Goal: Task Accomplishment & Management: Complete application form

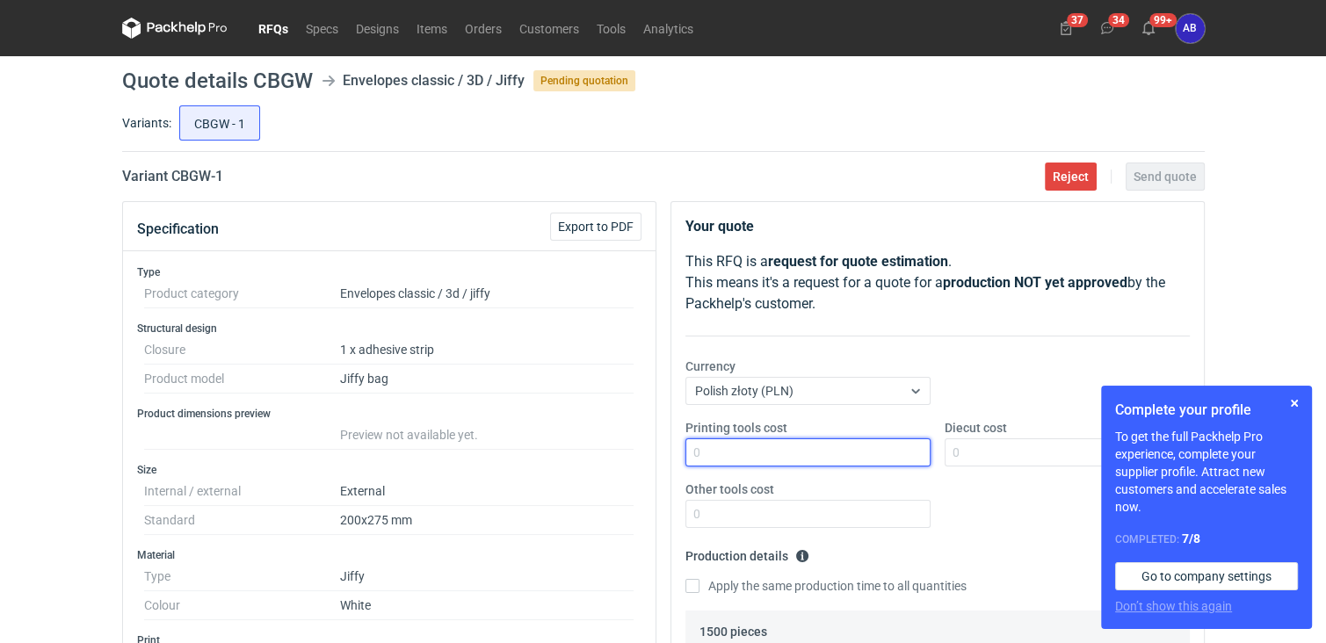
click at [744, 455] on input "Printing tools cost" at bounding box center [808, 453] width 245 height 28
type input "0"
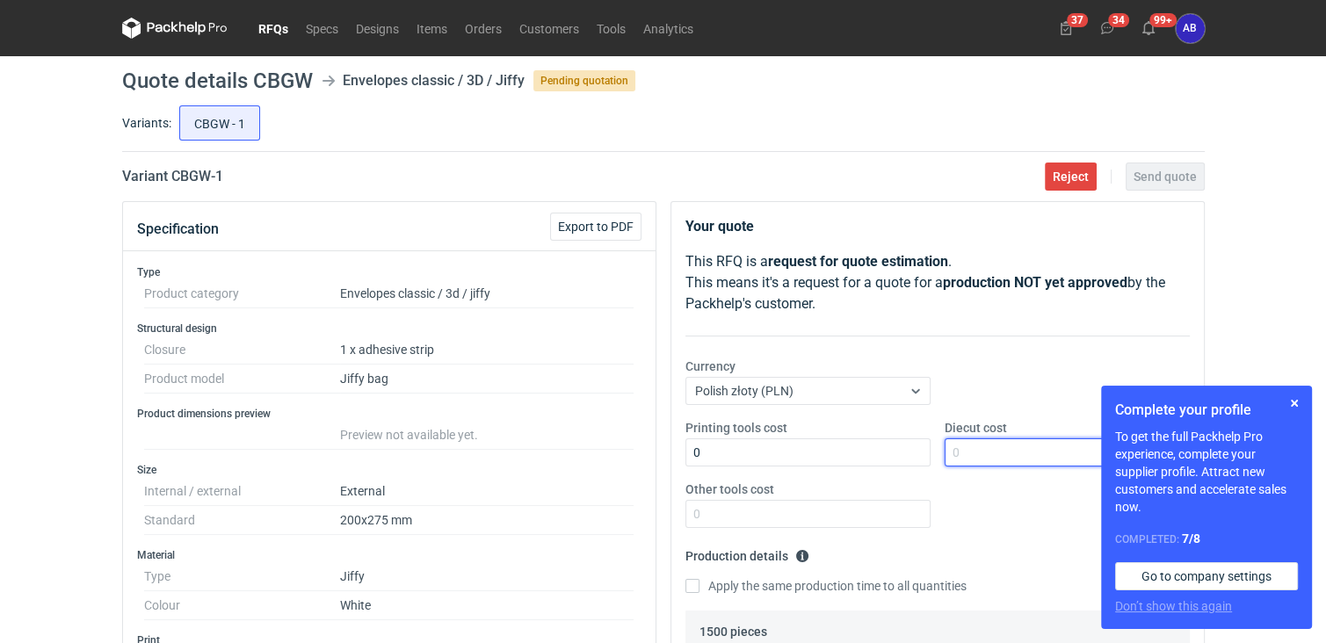
click at [985, 453] on input "Diecut cost" at bounding box center [1067, 453] width 245 height 28
type input "0"
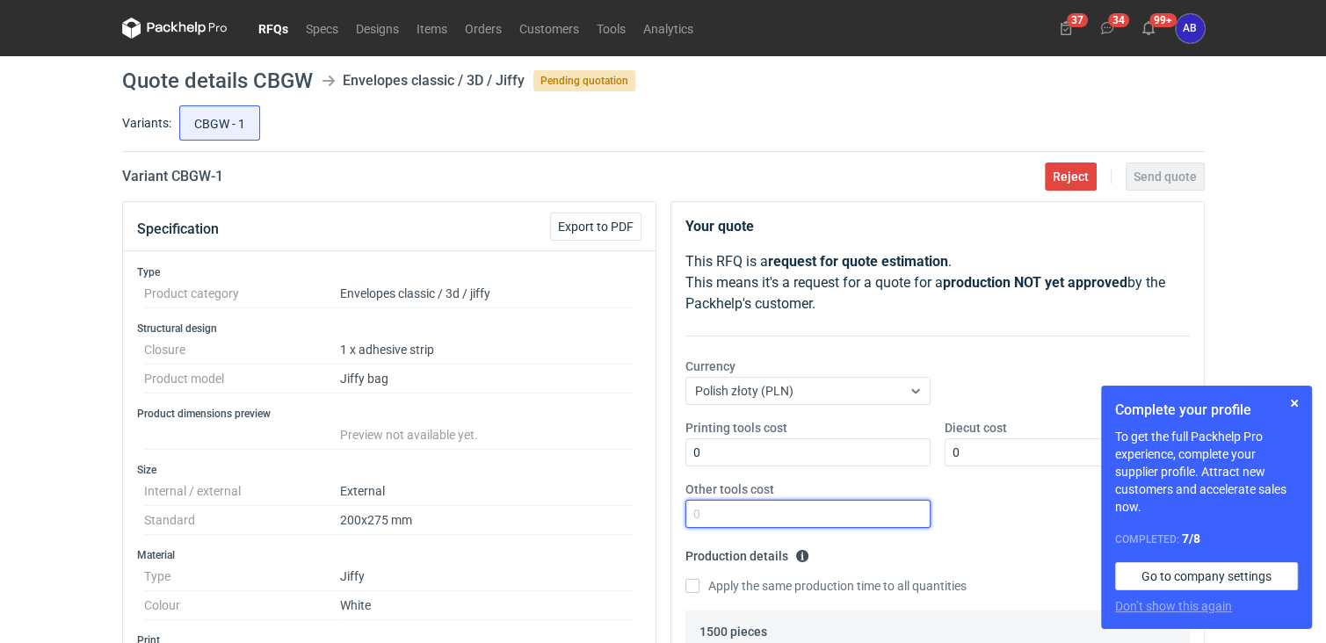
click at [915, 516] on input "Other tools cost" at bounding box center [808, 514] width 245 height 28
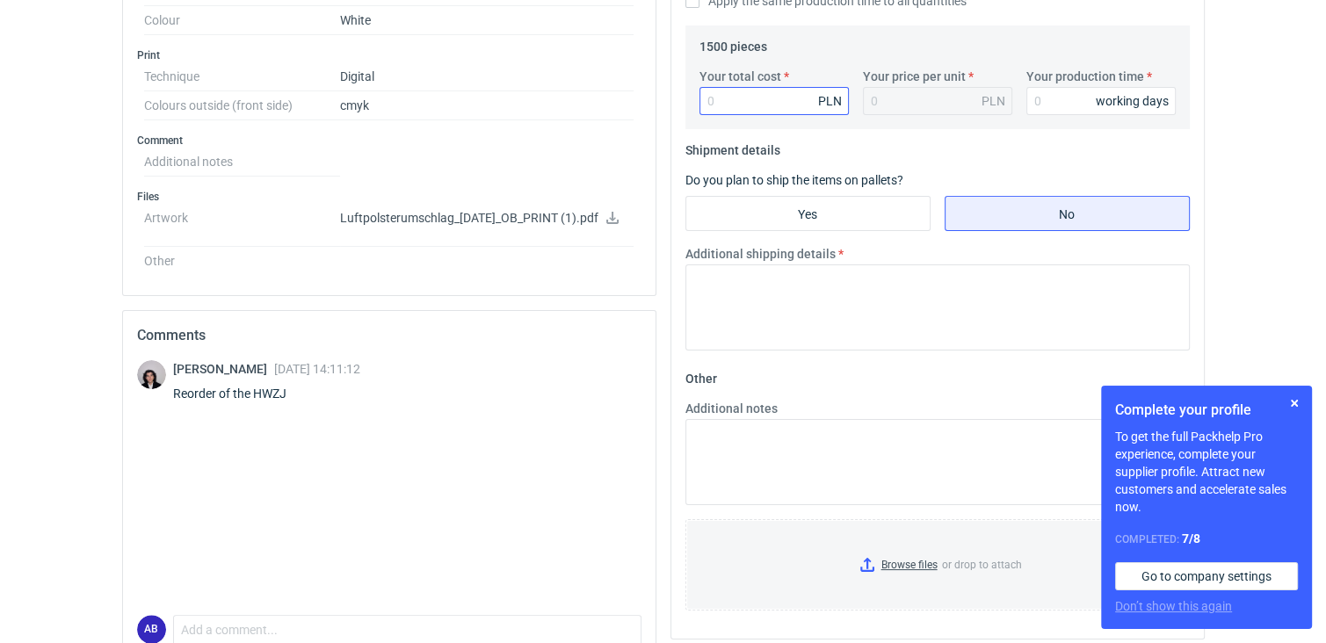
type input "0"
click at [742, 97] on input "Your total cost" at bounding box center [774, 101] width 149 height 28
type input "31"
type input "0.02"
type input "3180"
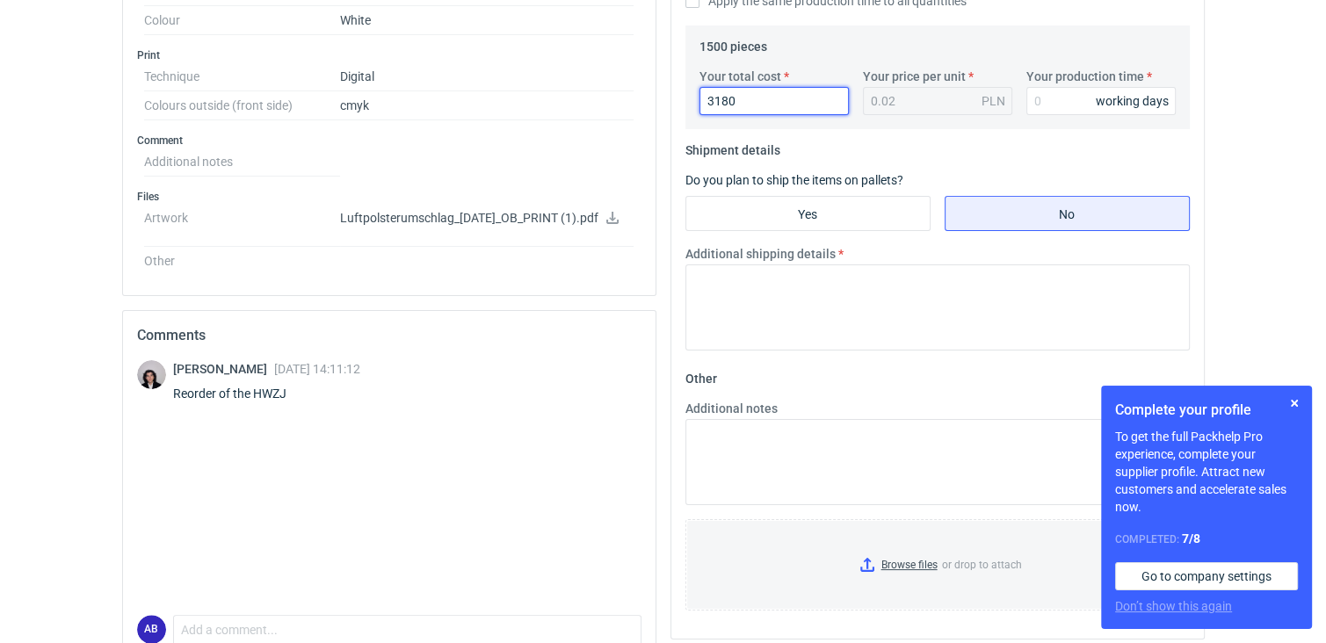
type input "2.12"
type input "3180"
click at [1043, 101] on input "Your production time" at bounding box center [1101, 101] width 149 height 28
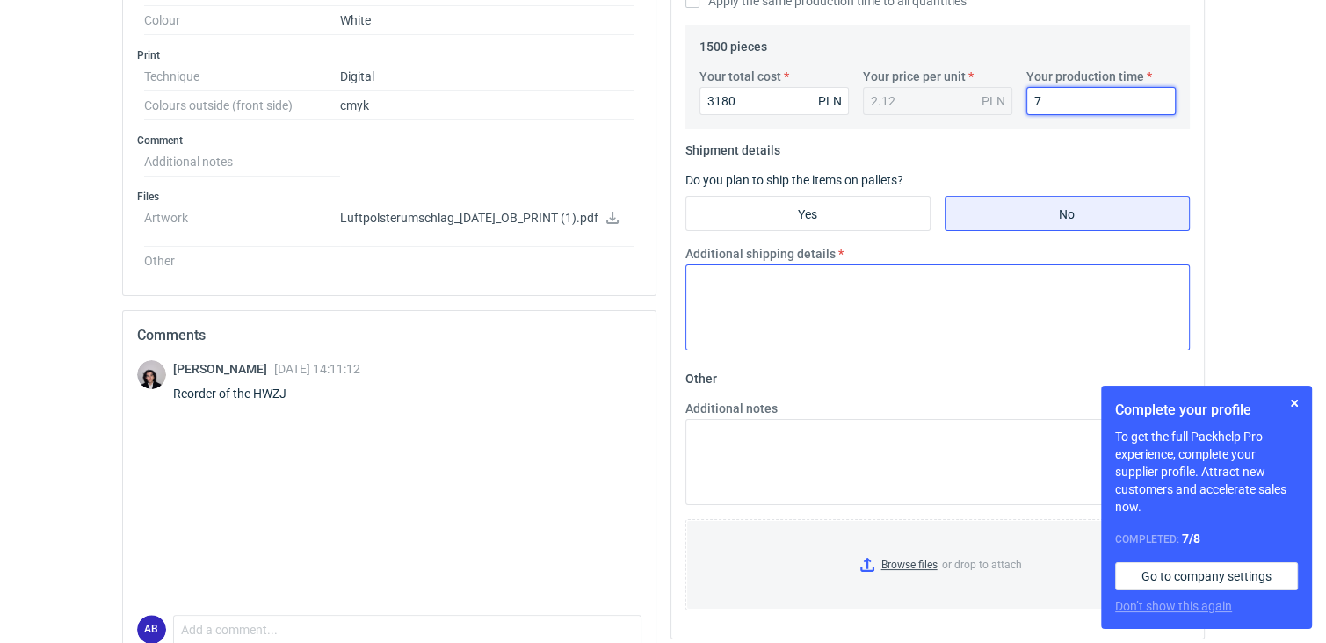
type input "7"
click at [817, 295] on textarea "Additional shipping details" at bounding box center [938, 308] width 505 height 86
paste textarea "3x 65x55x50 10kg"
click at [707, 282] on textarea "3x 65x55x50 10kg" at bounding box center [938, 308] width 505 height 86
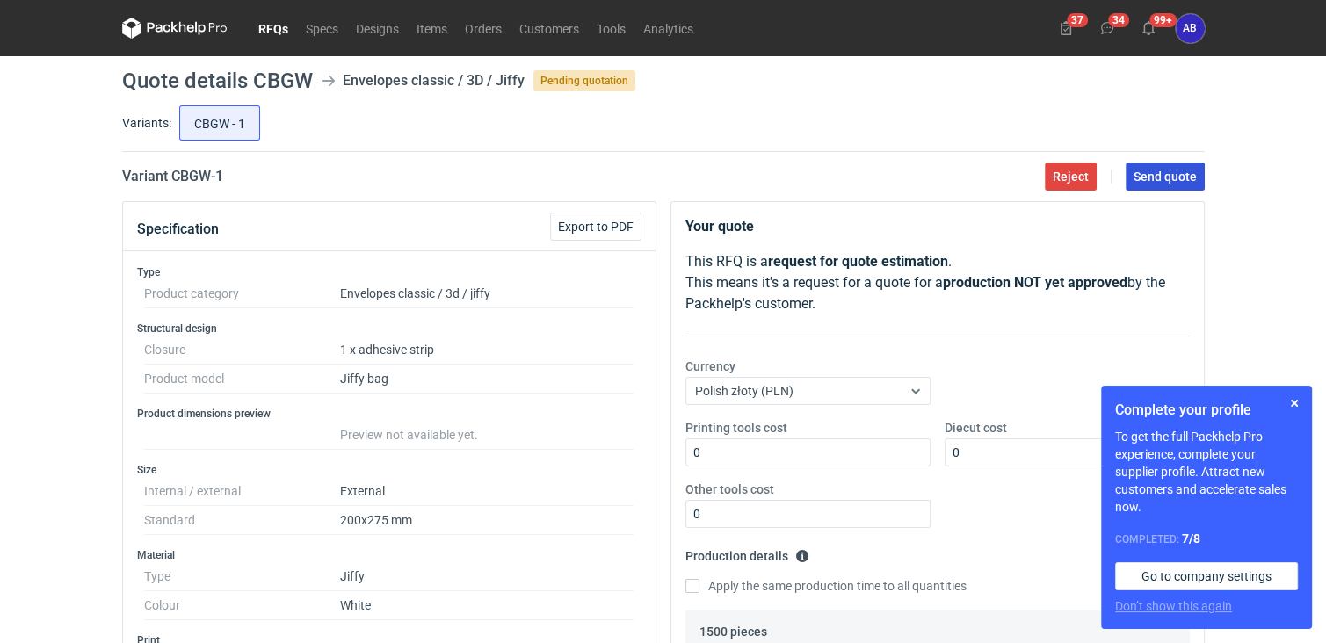
type textarea "3x paczki ok 65x55x50 10kg"
click at [1169, 179] on span "Send quote" at bounding box center [1165, 177] width 63 height 12
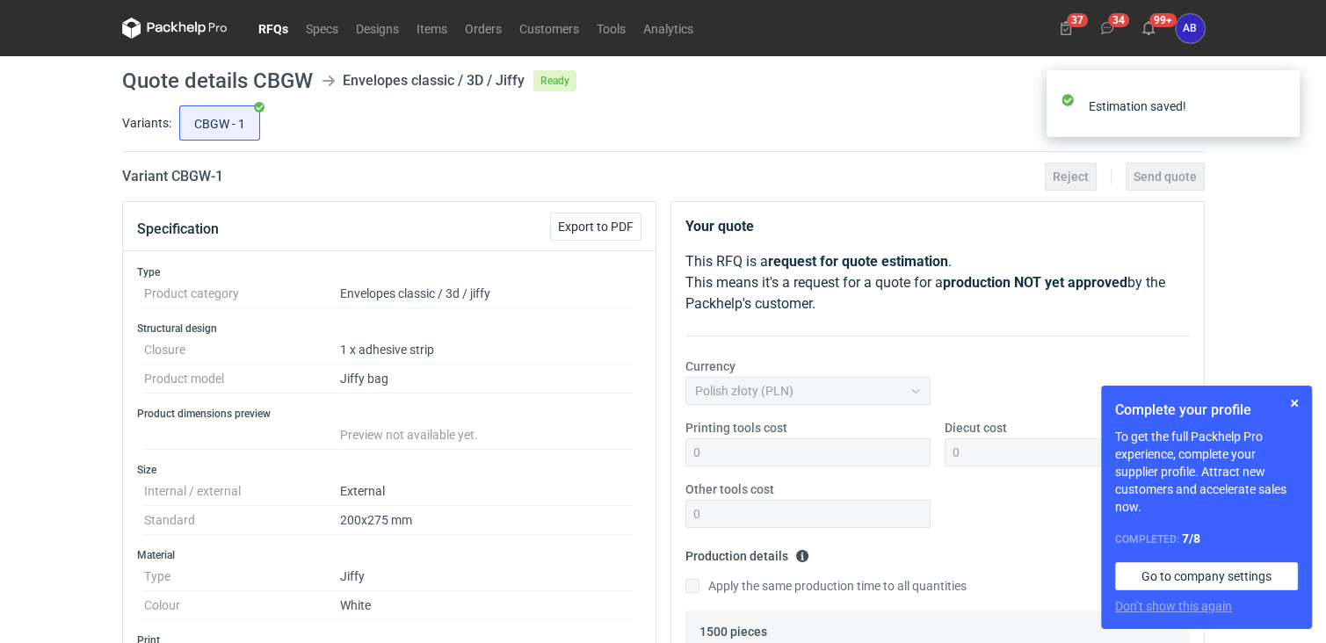
click at [278, 23] on link "RFQs" at bounding box center [273, 28] width 47 height 21
